Goal: Transaction & Acquisition: Purchase product/service

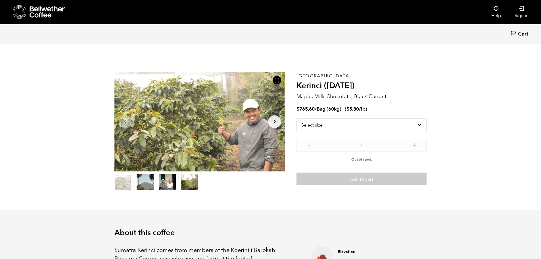
scroll to position [247, 303]
click at [321, 120] on select "Select size Bag (60kg) (132 lbs)" at bounding box center [362, 125] width 130 height 14
select select "bag-3"
click at [297, 118] on select "Select size Bag (60kg) (132 lbs)" at bounding box center [362, 125] width 130 height 14
click at [356, 124] on select "Select size Bag (60kg) (132 lbs)" at bounding box center [362, 125] width 130 height 14
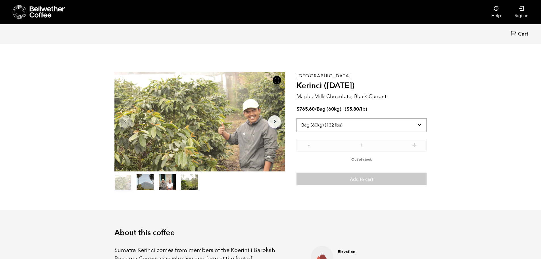
click at [297, 118] on select "Select size Bag (60kg) (132 lbs)" at bounding box center [362, 125] width 130 height 14
click at [519, 9] on icon at bounding box center [522, 9] width 6 height 6
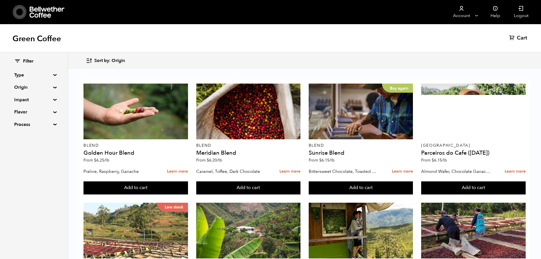
click at [45, 74] on summary "Type" at bounding box center [33, 75] width 39 height 7
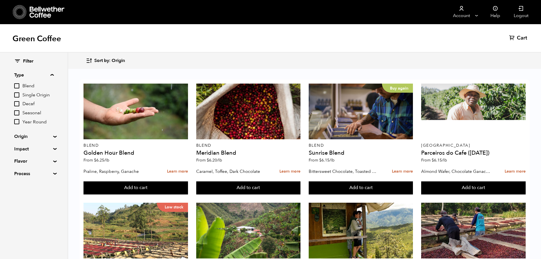
click at [53, 149] on summary "Impact" at bounding box center [33, 148] width 39 height 7
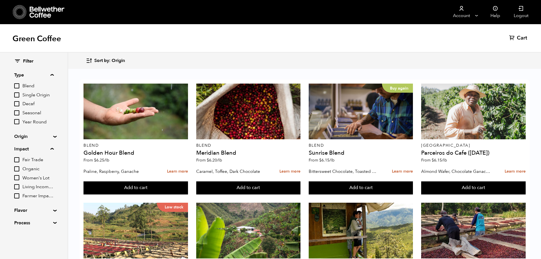
click at [32, 244] on div "Filter Type Blend Single Origin Decaf Seasonal Year Round Origin Blend Brazil B…" at bounding box center [34, 156] width 68 height 206
click at [16, 178] on input "Women's Lot" at bounding box center [16, 177] width 5 height 5
checkbox input "true"
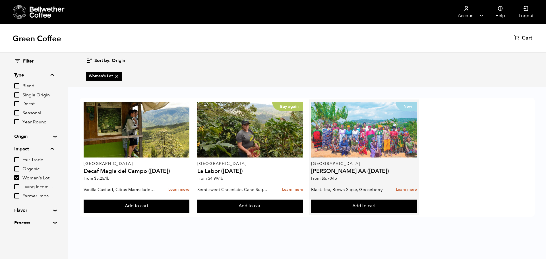
click at [349, 145] on div "New" at bounding box center [363, 130] width 105 height 56
